Goal: Transaction & Acquisition: Purchase product/service

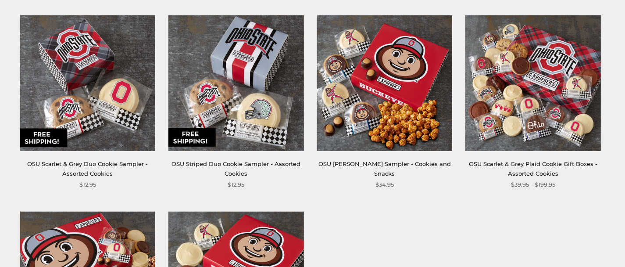
scroll to position [369, 0]
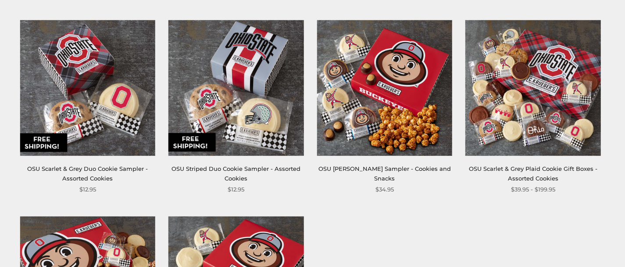
click at [497, 168] on link "OSU Scarlet & Grey Plaid Cookie Gift Boxes - Assorted Cookies" at bounding box center [533, 173] width 129 height 16
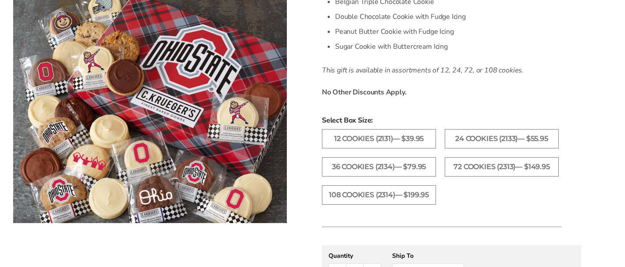
scroll to position [393, 0]
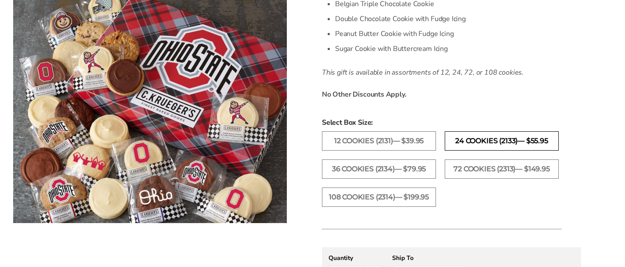
click at [467, 137] on label "24 Cookies (2133)— $55.95" at bounding box center [502, 140] width 114 height 19
